Goal: Use online tool/utility: Utilize a website feature to perform a specific function

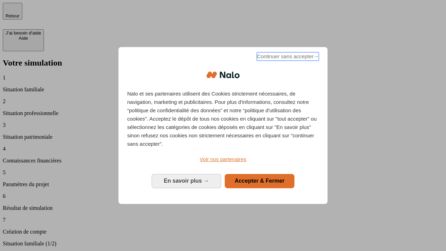
click at [287, 58] on span "Continuer sans accepter →" at bounding box center [288, 56] width 62 height 8
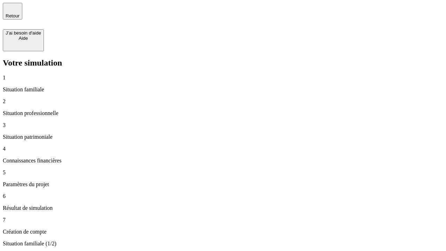
type input "30 000"
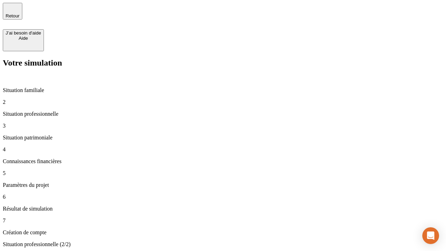
type input "40 000"
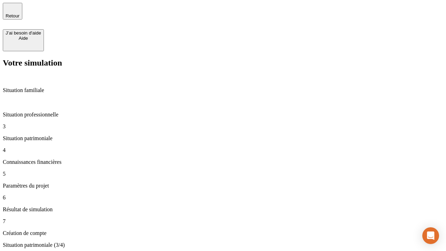
type input "1 100"
type input "20"
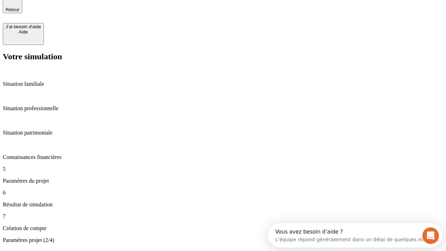
type input "40"
type input "62"
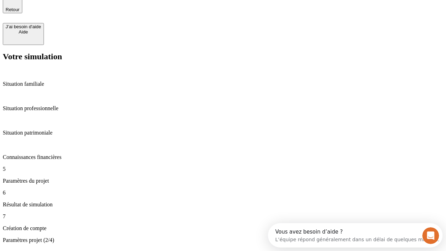
type input "50 000"
type input "640"
